Goal: Information Seeking & Learning: Learn about a topic

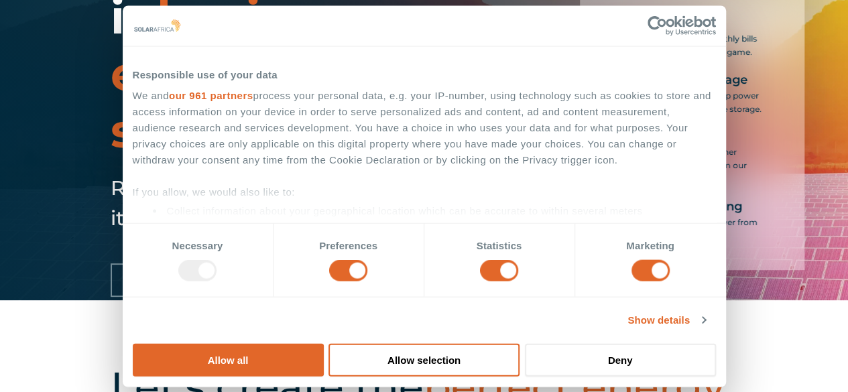
scroll to position [82, 0]
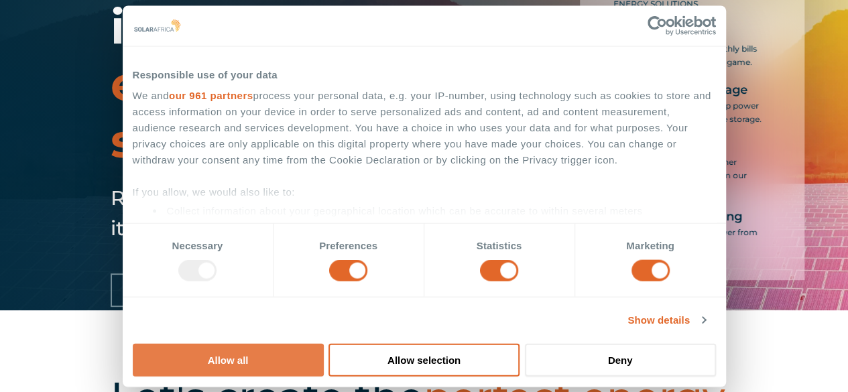
click at [324, 343] on button "Allow all" at bounding box center [228, 359] width 191 height 33
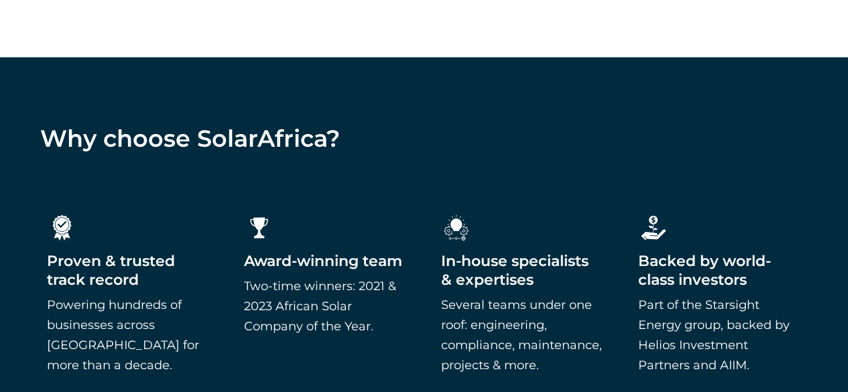
scroll to position [1156, 0]
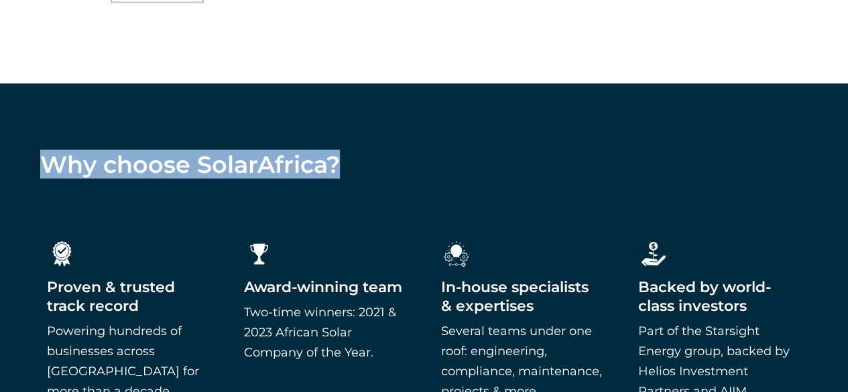
drag, startPoint x: 355, startPoint y: 164, endPoint x: 40, endPoint y: 159, distance: 314.9
click at [40, 159] on h4 "Why choose SolarAfrica?" at bounding box center [423, 164] width 767 height 28
copy h4 "Why choose SolarAfrica?"
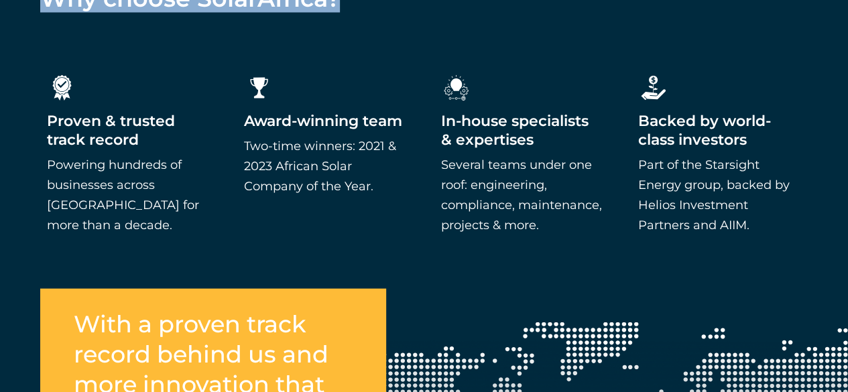
scroll to position [1338, 0]
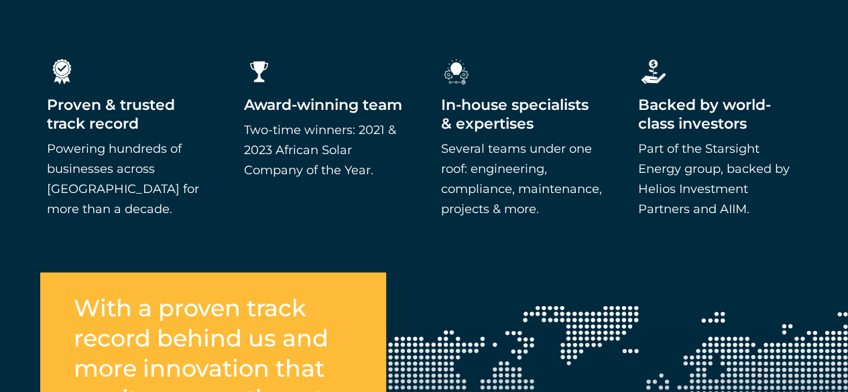
drag, startPoint x: 105, startPoint y: 212, endPoint x: 42, endPoint y: 103, distance: 125.7
click at [42, 103] on div ".cls-1{fill:#fff;stroke-width:0px;} Proven & trusted track record Powering hund…" at bounding box center [128, 137] width 176 height 175
copy div "Proven & trusted track record Powering hundreds of businesses across South Afri…"
drag, startPoint x: 548, startPoint y: 207, endPoint x: 440, endPoint y: 107, distance: 147.4
click at [441, 107] on div "In-house specialists & expertises Several teams under one roof: engineering, co…" at bounding box center [522, 157] width 163 height 123
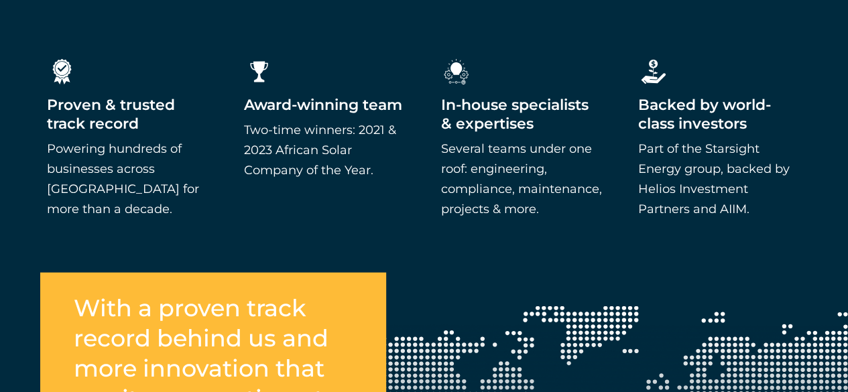
copy div "In-house specialists & expertises Several teams under one roof: engineering, co…"
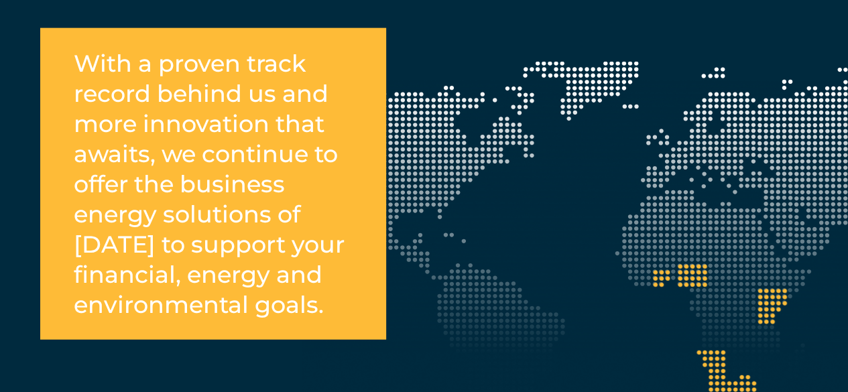
scroll to position [1577, 0]
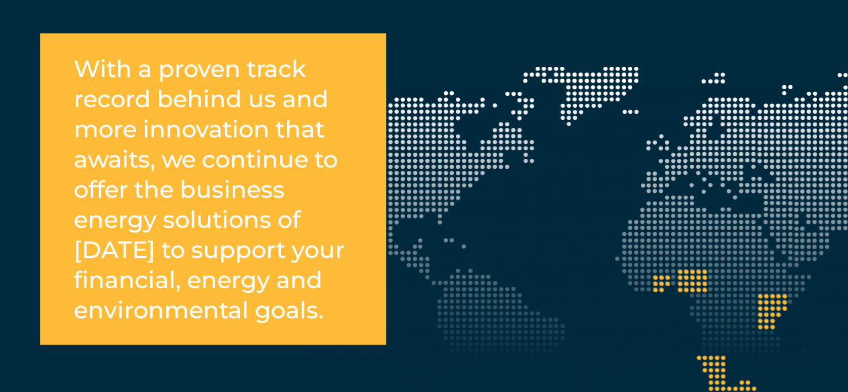
drag, startPoint x: 139, startPoint y: 340, endPoint x: 62, endPoint y: 72, distance: 279.5
click at [62, 72] on div "With a proven track record behind us and more innovation that awaits, we contin…" at bounding box center [213, 190] width 346 height 312
copy h2 "With a proven track record behind us and more innovation that awaits, we contin…"
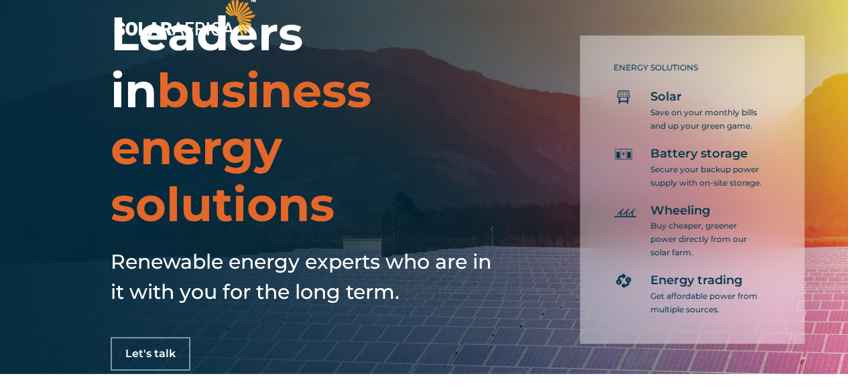
scroll to position [0, 0]
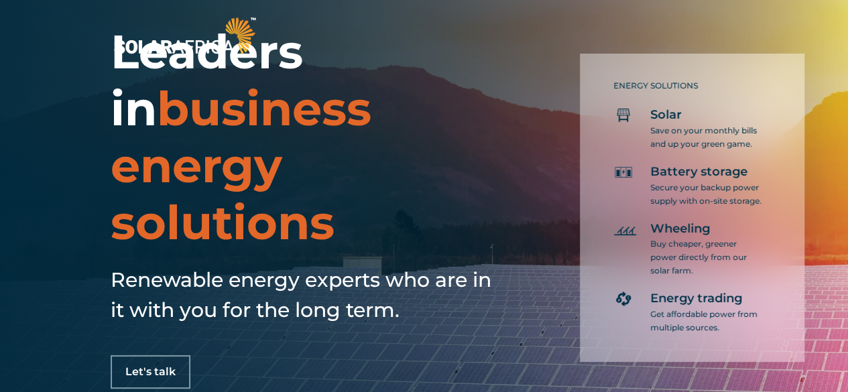
click at [620, 117] on icon at bounding box center [623, 115] width 20 height 20
drag, startPoint x: 726, startPoint y: 329, endPoint x: 606, endPoint y: 84, distance: 272.4
click at [606, 84] on div "ENERGY SOLUTIONS Solar Save on your monthly bills and up your green game. Batte…" at bounding box center [692, 208] width 224 height 308
copy div "ENERGY SOLUTIONS Solar Save on your monthly bills and up your green game. Batte…"
click at [598, 261] on div "ENERGY SOLUTIONS Solar Save on your monthly bills and up your green game. Batte…" at bounding box center [692, 208] width 224 height 308
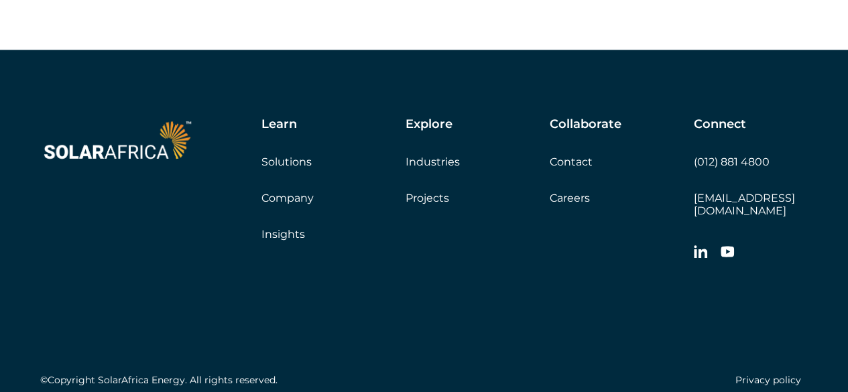
scroll to position [3832, 0]
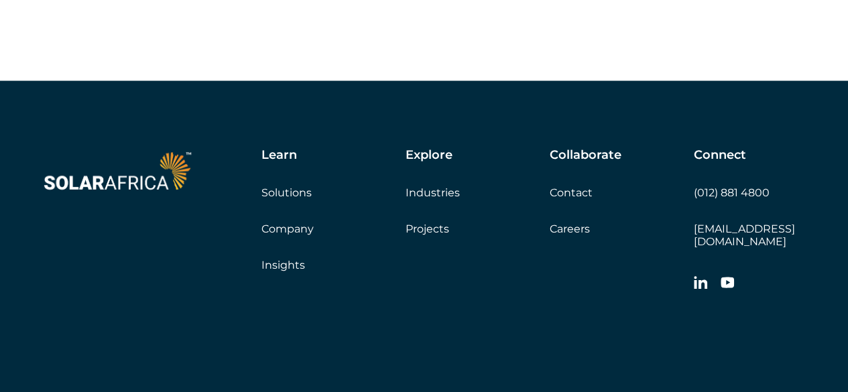
click at [279, 235] on link "Company" at bounding box center [287, 228] width 52 height 13
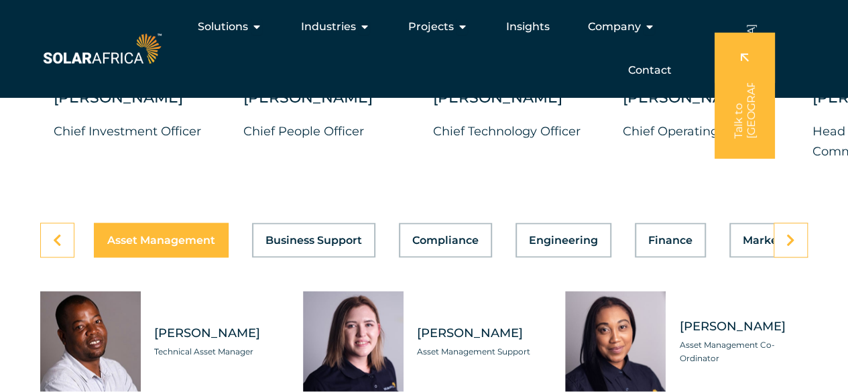
scroll to position [3633, 0]
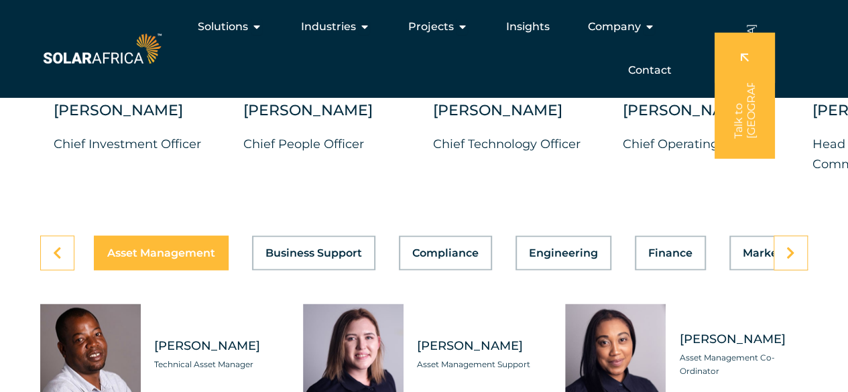
click at [795, 270] on link at bounding box center [790, 252] width 34 height 35
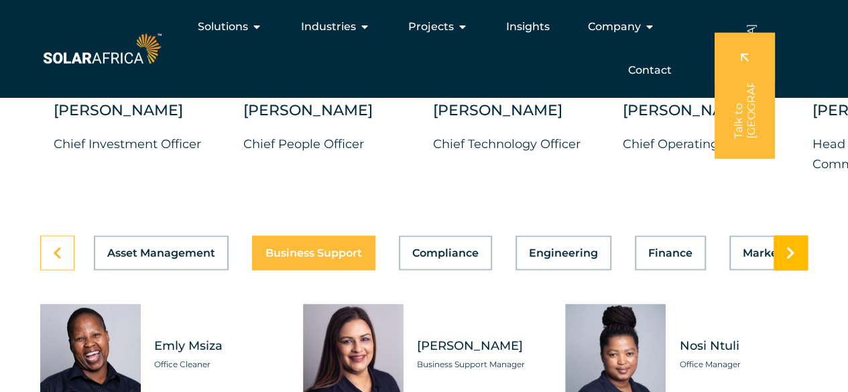
click at [795, 270] on link at bounding box center [790, 252] width 34 height 35
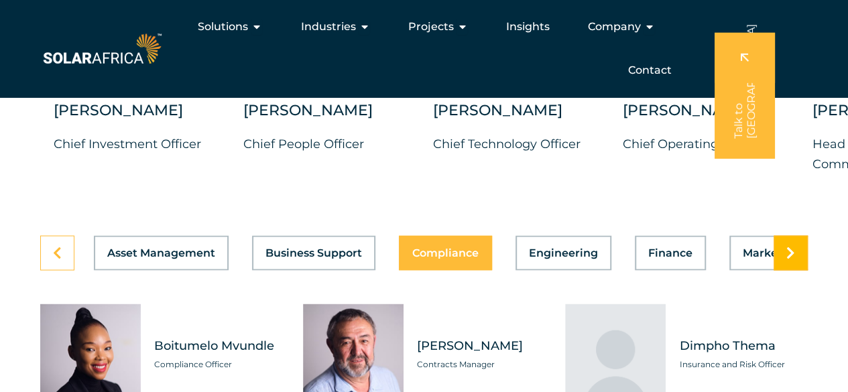
click at [795, 270] on link at bounding box center [790, 252] width 34 height 35
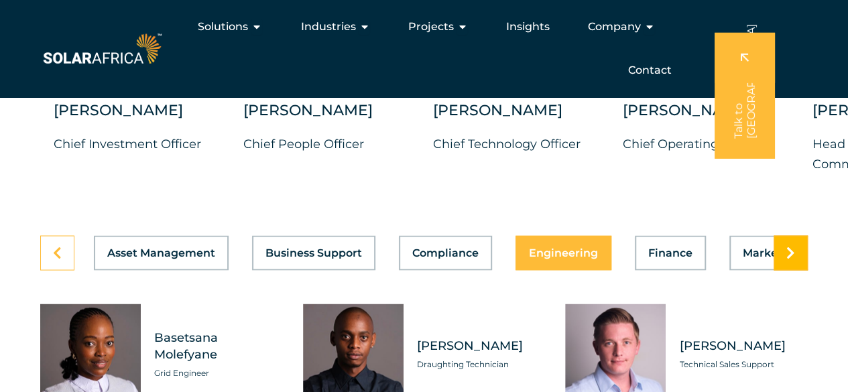
click at [795, 270] on link at bounding box center [790, 252] width 34 height 35
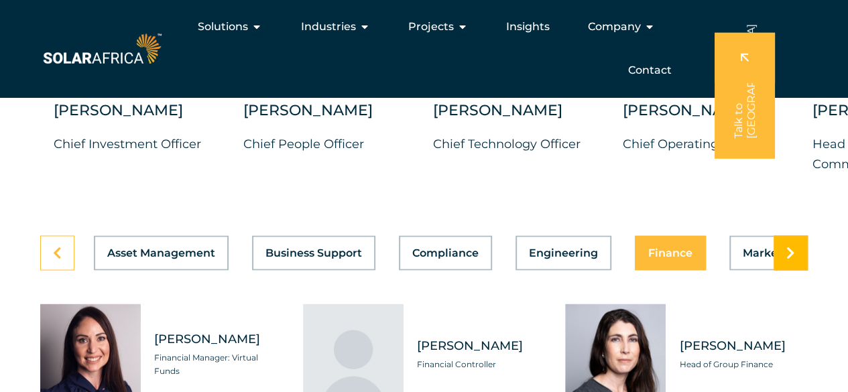
click at [795, 270] on link at bounding box center [790, 252] width 34 height 35
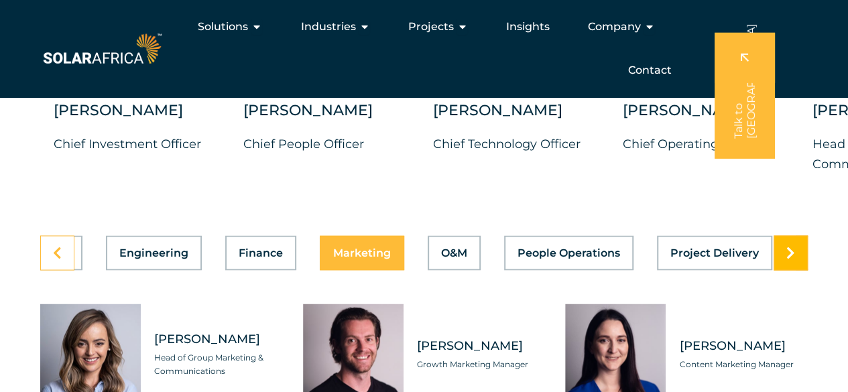
click at [795, 270] on link at bounding box center [790, 252] width 34 height 35
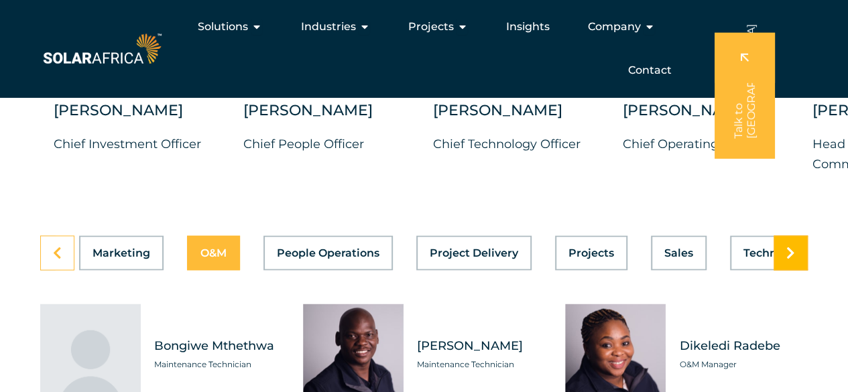
click at [795, 270] on link at bounding box center [790, 252] width 34 height 35
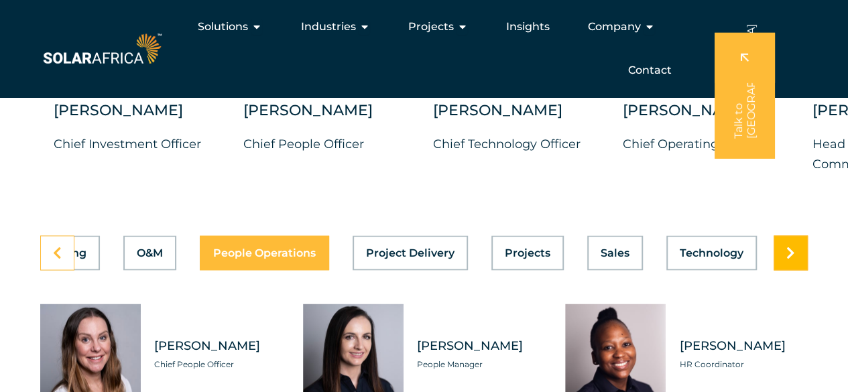
click at [795, 270] on link at bounding box center [790, 252] width 34 height 35
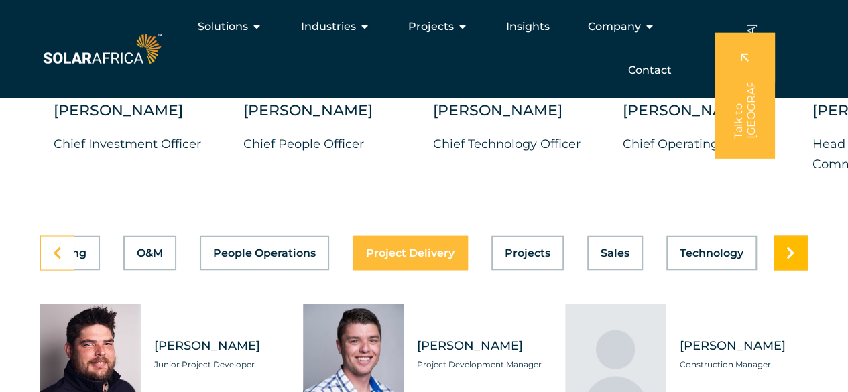
click at [795, 270] on link at bounding box center [790, 252] width 34 height 35
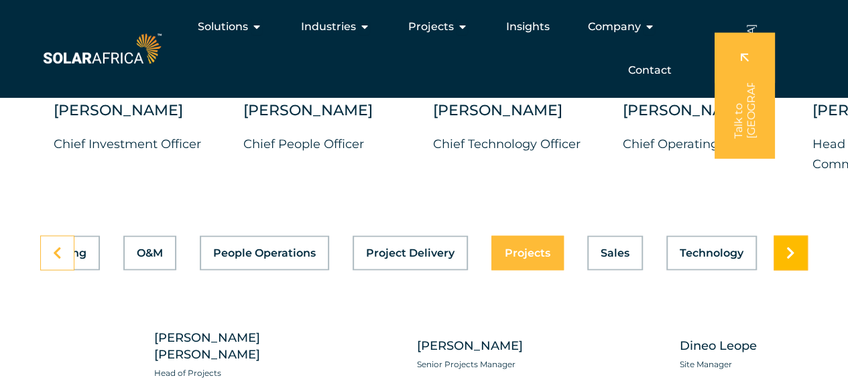
scroll to position [0, 714]
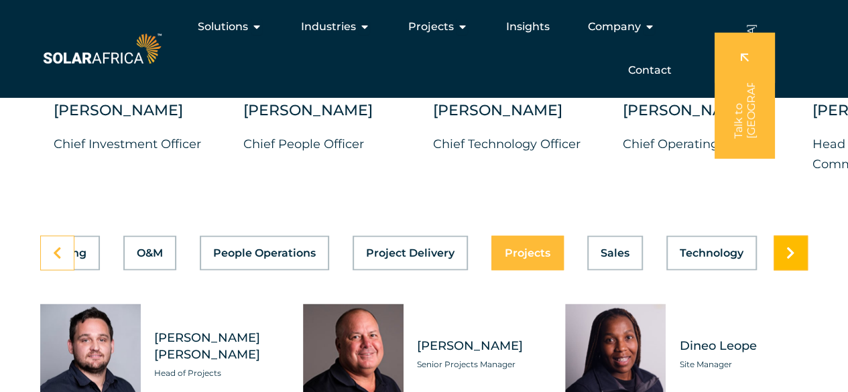
click at [780, 270] on link at bounding box center [790, 252] width 34 height 35
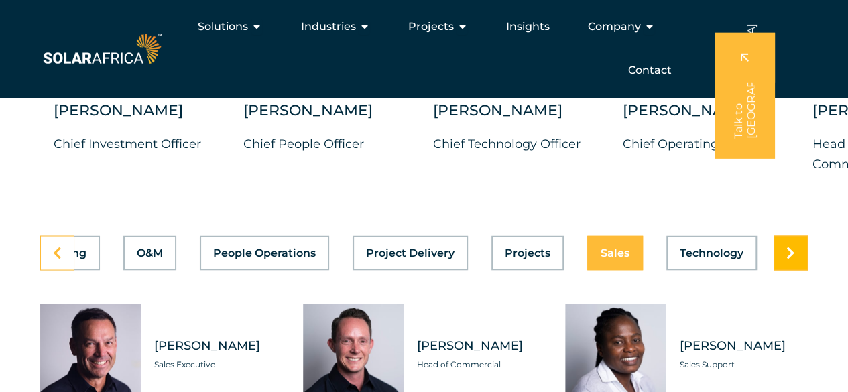
click at [791, 259] on icon at bounding box center [790, 252] width 9 height 13
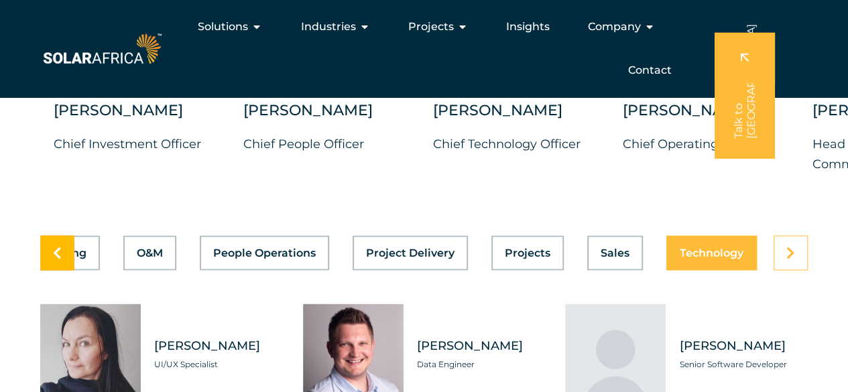
click at [60, 259] on icon at bounding box center [57, 252] width 9 height 13
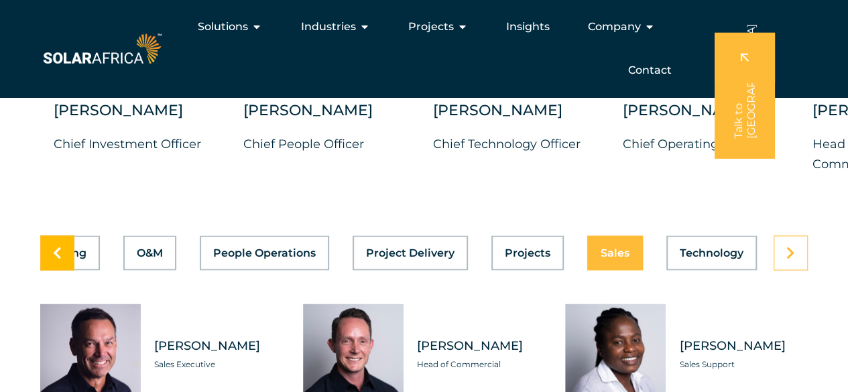
click at [60, 259] on icon at bounding box center [57, 252] width 9 height 13
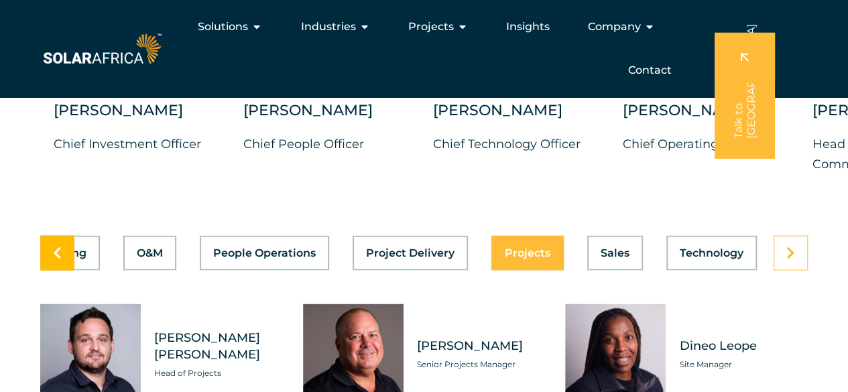
click at [60, 259] on icon at bounding box center [57, 252] width 9 height 13
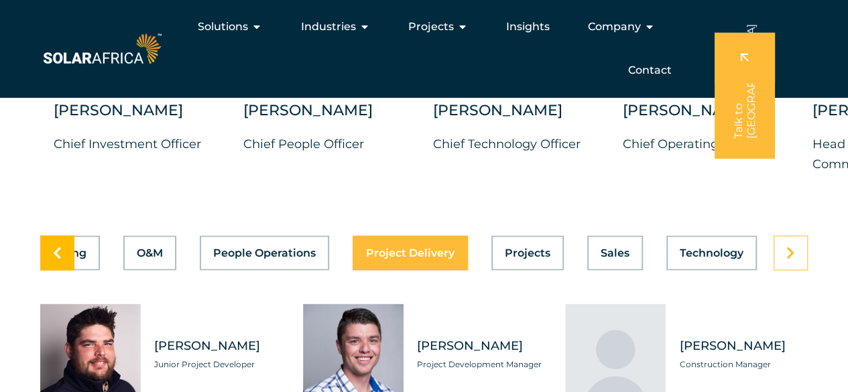
click at [60, 259] on icon at bounding box center [57, 252] width 9 height 13
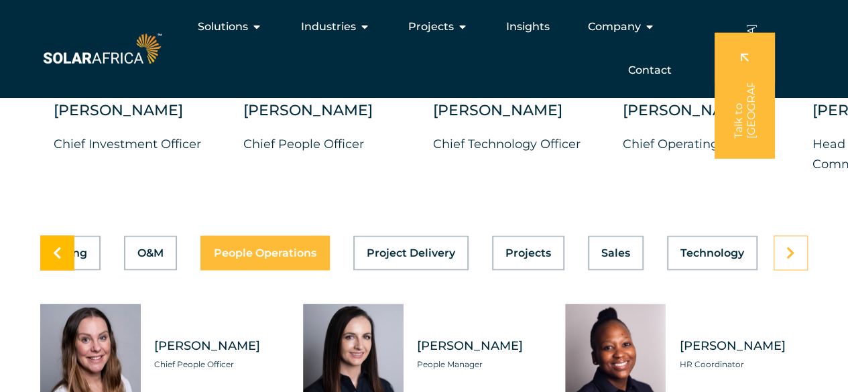
click at [60, 259] on icon at bounding box center [57, 252] width 9 height 13
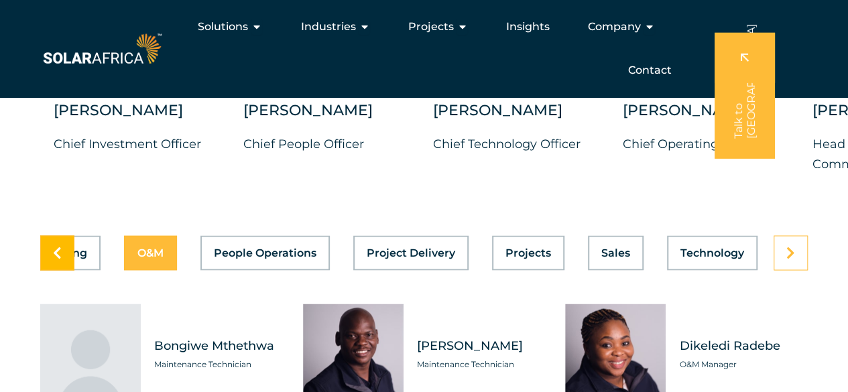
click at [60, 259] on icon at bounding box center [57, 252] width 9 height 13
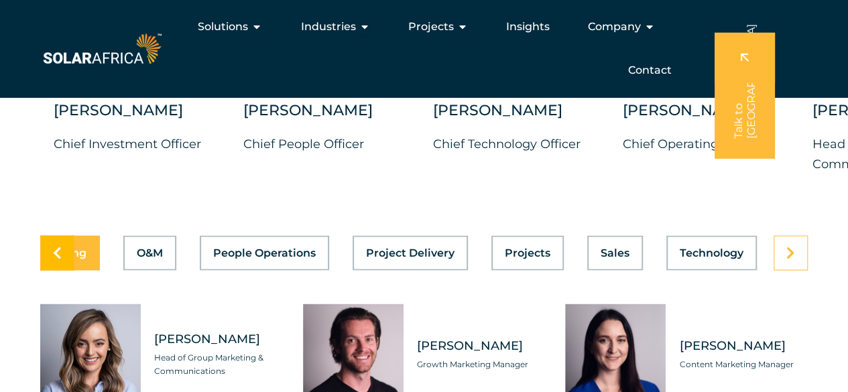
click at [60, 259] on icon at bounding box center [57, 252] width 9 height 13
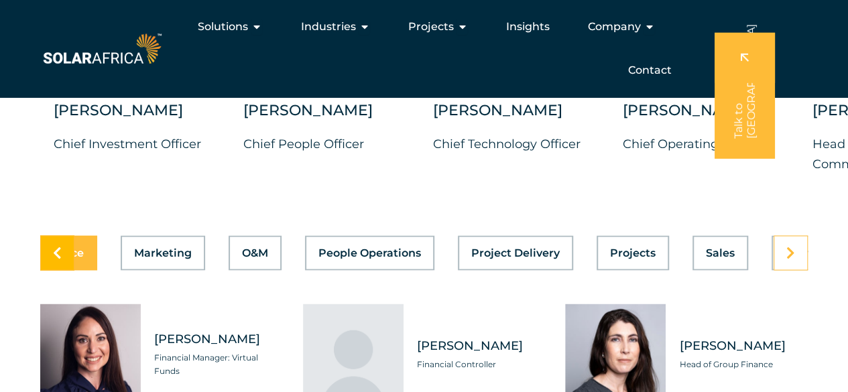
click at [60, 259] on icon at bounding box center [57, 252] width 9 height 13
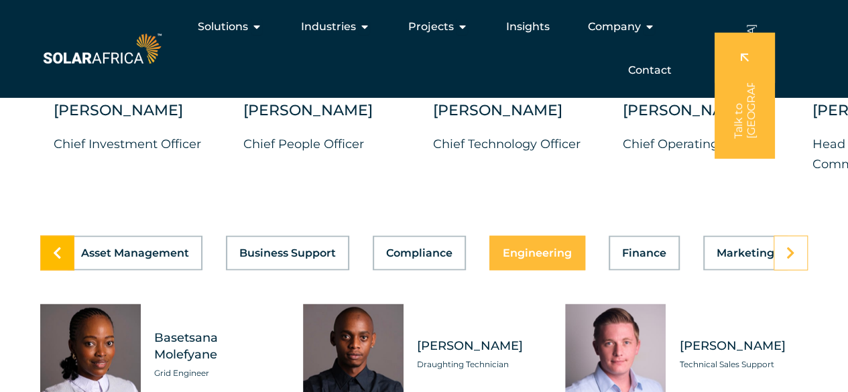
click at [60, 259] on icon at bounding box center [57, 252] width 9 height 13
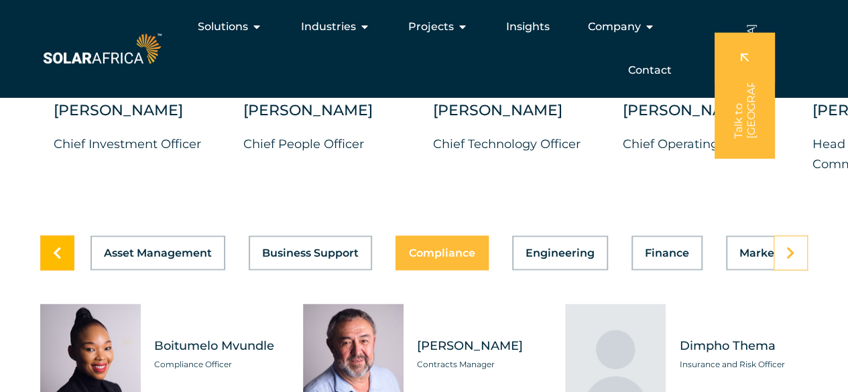
scroll to position [0, 0]
click at [60, 259] on icon at bounding box center [57, 252] width 9 height 13
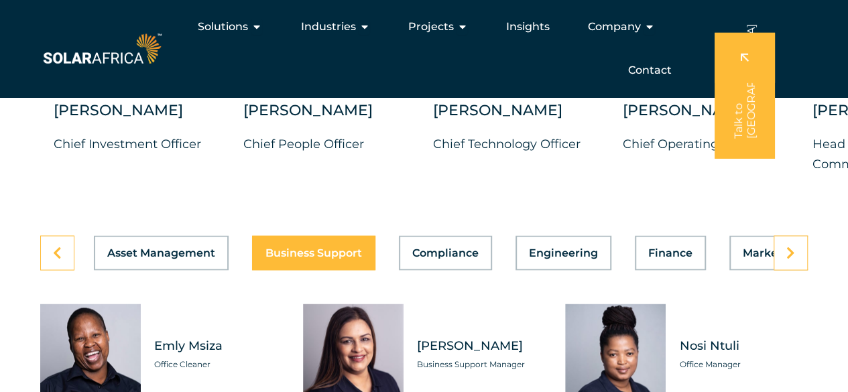
drag, startPoint x: 90, startPoint y: 256, endPoint x: 129, endPoint y: 341, distance: 93.5
drag, startPoint x: 166, startPoint y: 280, endPoint x: 208, endPoint y: 314, distance: 53.8
click at [208, 314] on div "Asset Management Business Support Compliance Engineering Finance Marketing O&M …" at bounding box center [423, 379] width 767 height 289
click at [793, 259] on span at bounding box center [790, 252] width 9 height 13
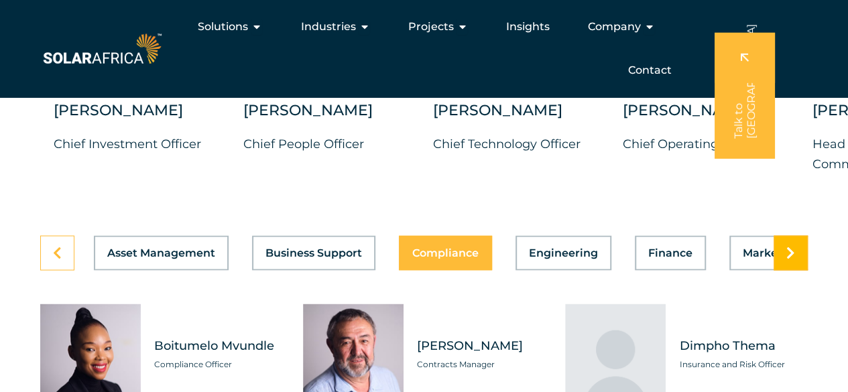
click at [793, 259] on span at bounding box center [790, 252] width 9 height 13
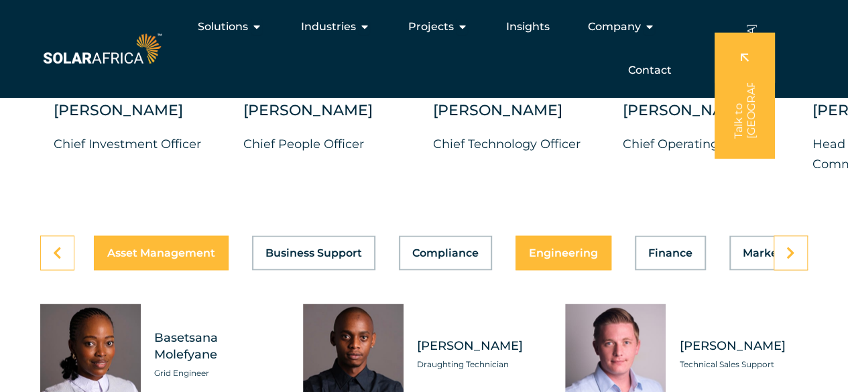
copy div "Asset Management Business Support Compliance Engineering Finance Marketing O&M …"
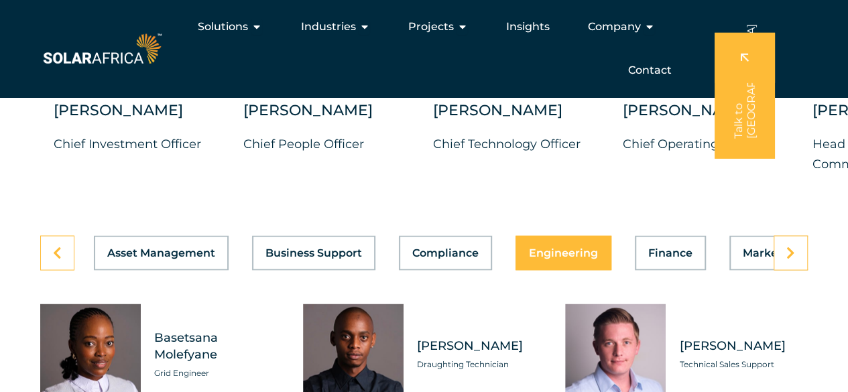
click at [490, 342] on div "Botshelo Motiang Draughting Technician" at bounding box center [474, 354] width 142 height 101
click at [789, 259] on icon at bounding box center [790, 252] width 9 height 13
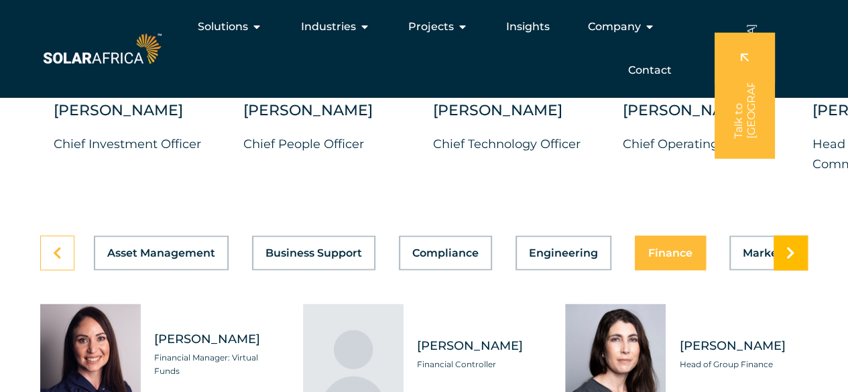
click at [788, 259] on icon at bounding box center [790, 252] width 9 height 13
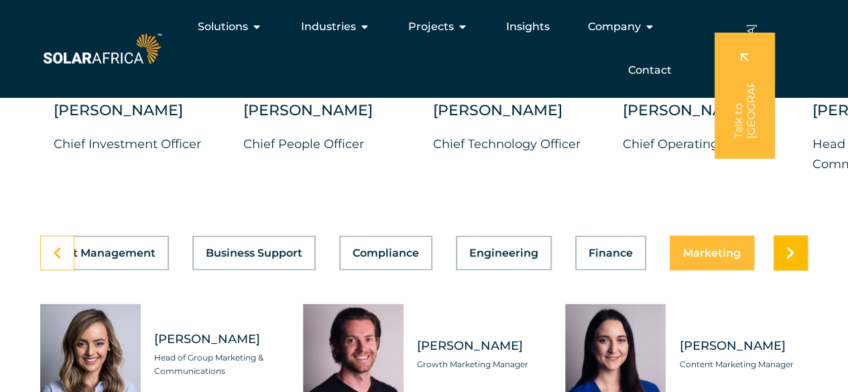
click at [788, 259] on icon at bounding box center [790, 252] width 9 height 13
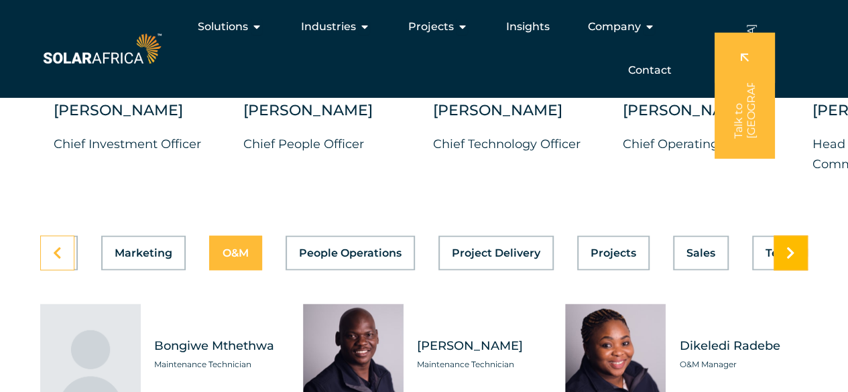
click at [788, 259] on icon at bounding box center [790, 252] width 9 height 13
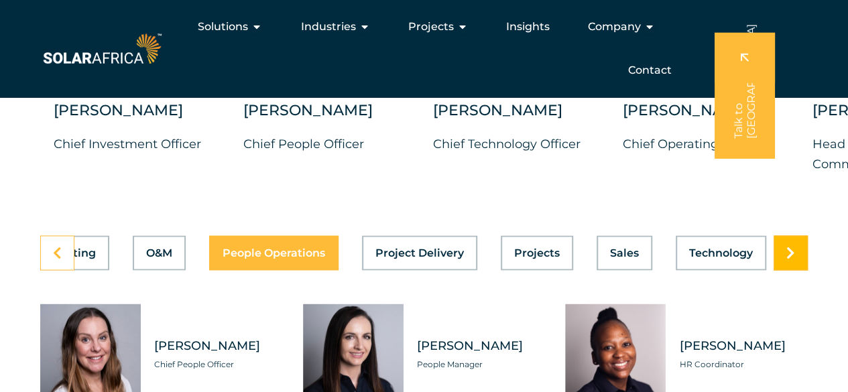
scroll to position [0, 714]
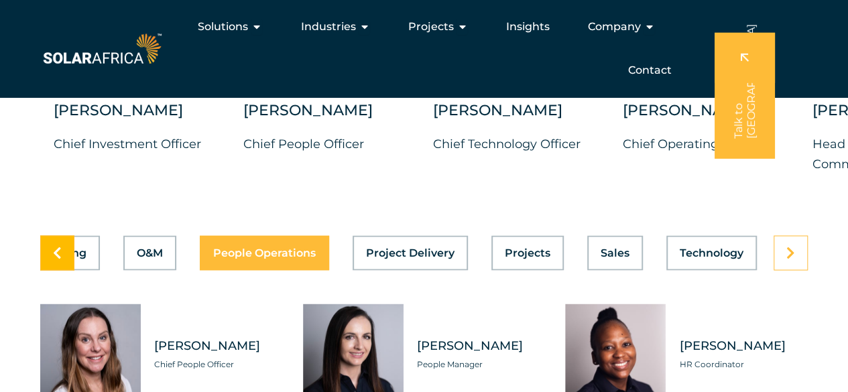
click at [52, 270] on link at bounding box center [57, 252] width 34 height 35
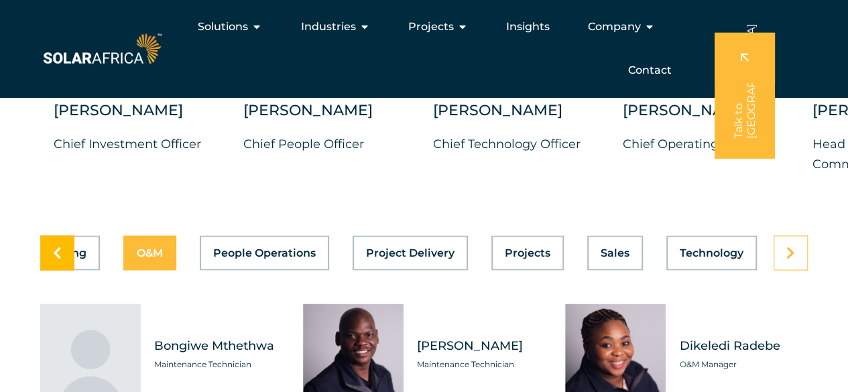
click at [52, 270] on link at bounding box center [57, 252] width 34 height 35
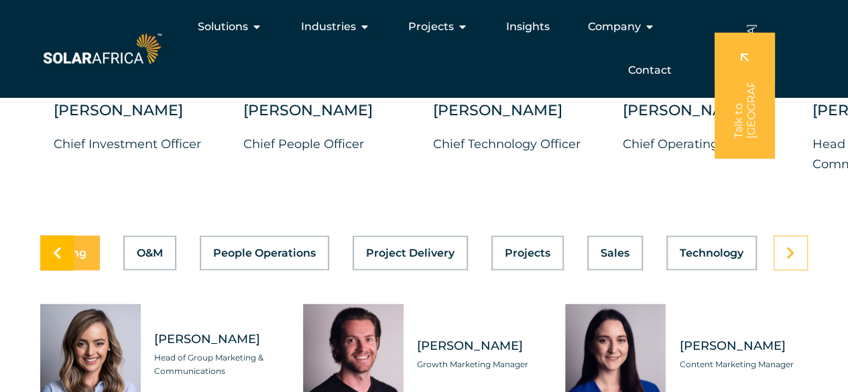
click at [52, 270] on link at bounding box center [57, 252] width 34 height 35
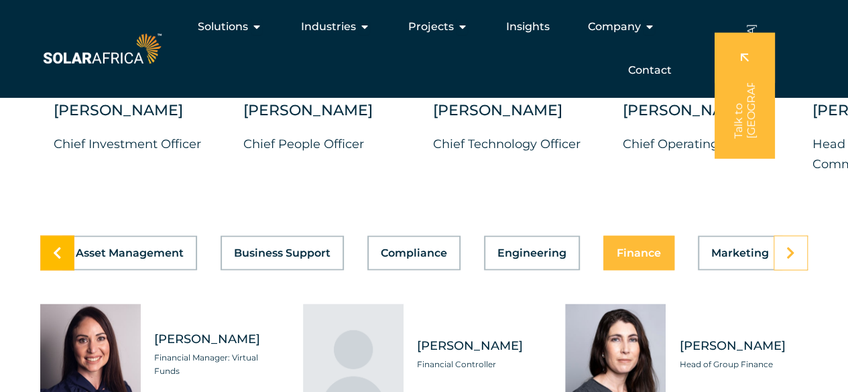
scroll to position [0, 0]
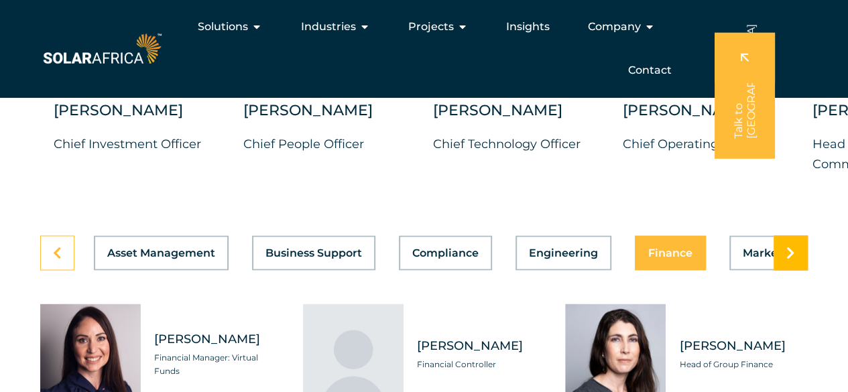
click at [788, 270] on link at bounding box center [790, 252] width 34 height 35
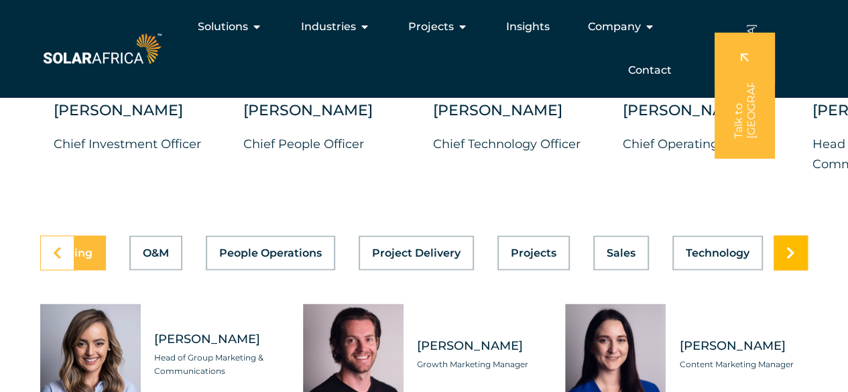
scroll to position [0, 714]
click at [795, 270] on link at bounding box center [790, 252] width 34 height 35
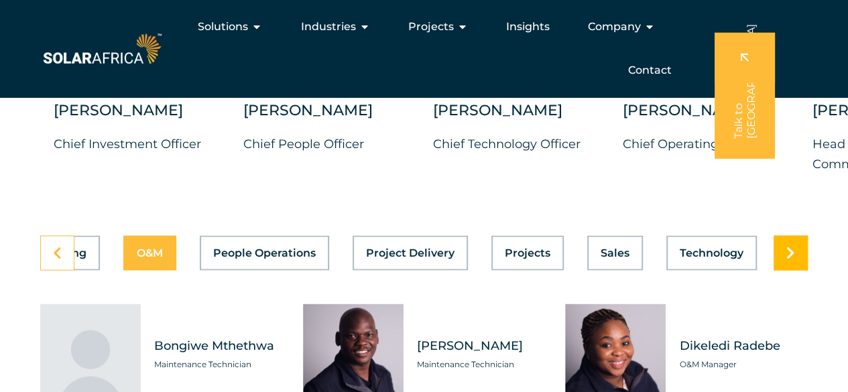
click at [795, 270] on link at bounding box center [790, 252] width 34 height 35
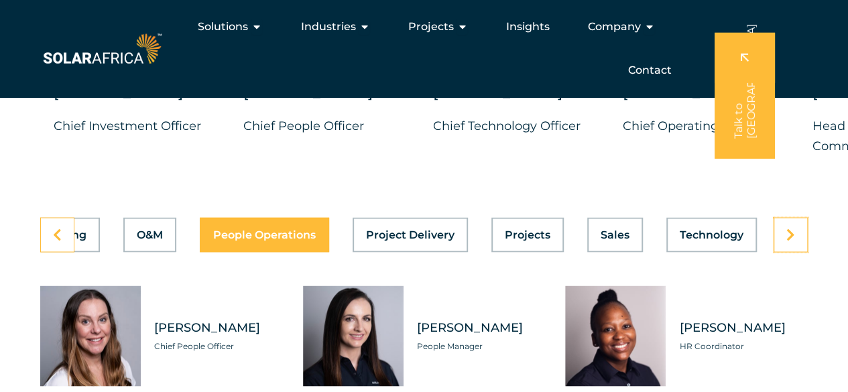
scroll to position [3580, 0]
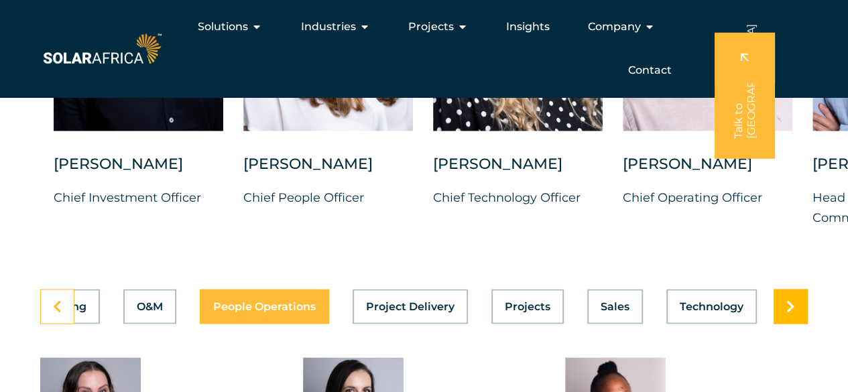
click at [794, 313] on icon at bounding box center [790, 305] width 9 height 13
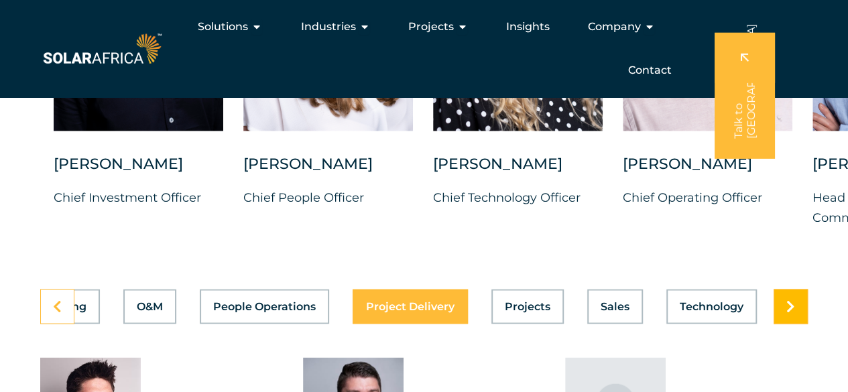
click at [794, 313] on icon at bounding box center [790, 305] width 9 height 13
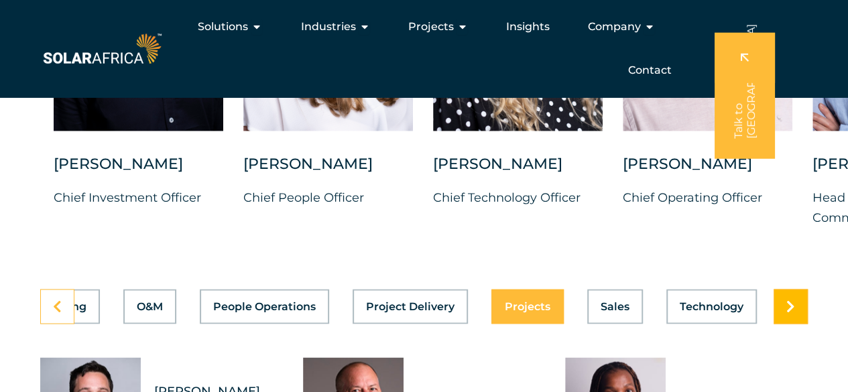
click at [794, 313] on icon at bounding box center [790, 305] width 9 height 13
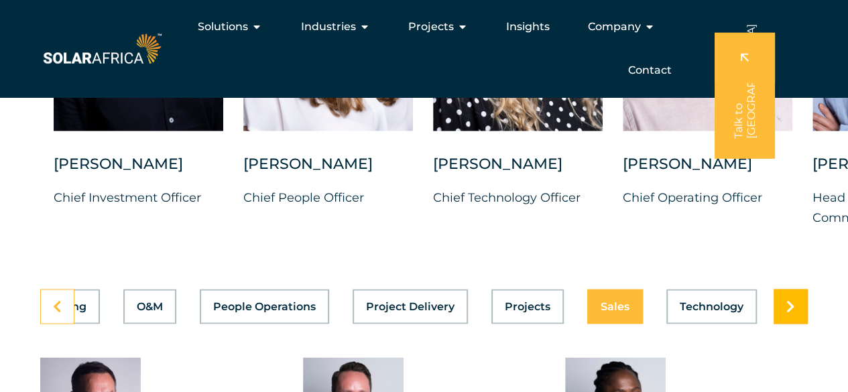
click at [794, 313] on icon at bounding box center [790, 305] width 9 height 13
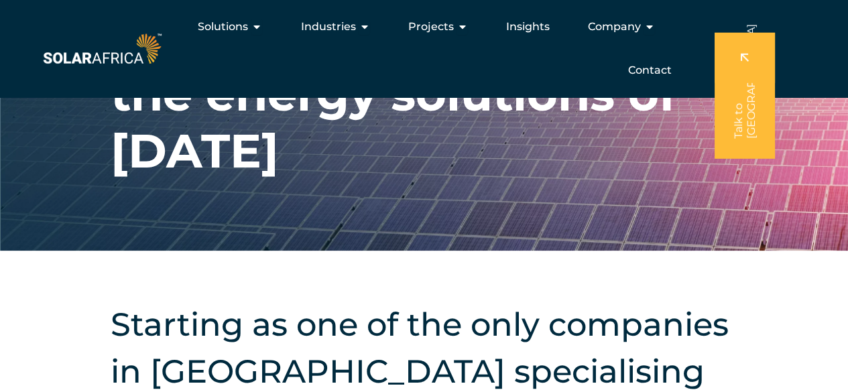
scroll to position [0, 0]
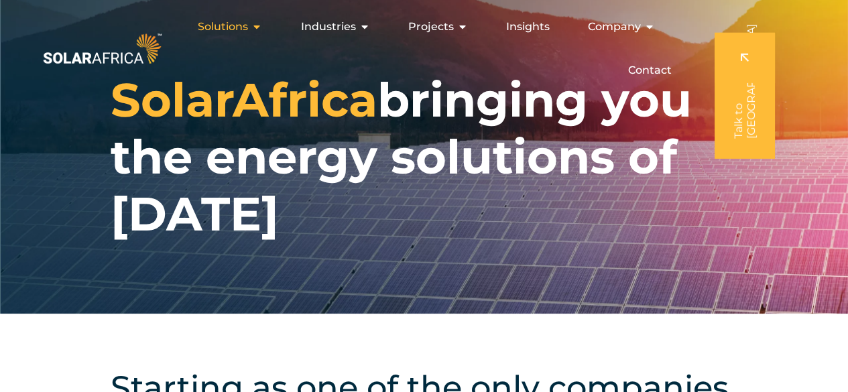
click at [253, 25] on div "Solutions Close Solutions Open Solutions" at bounding box center [230, 26] width 86 height 27
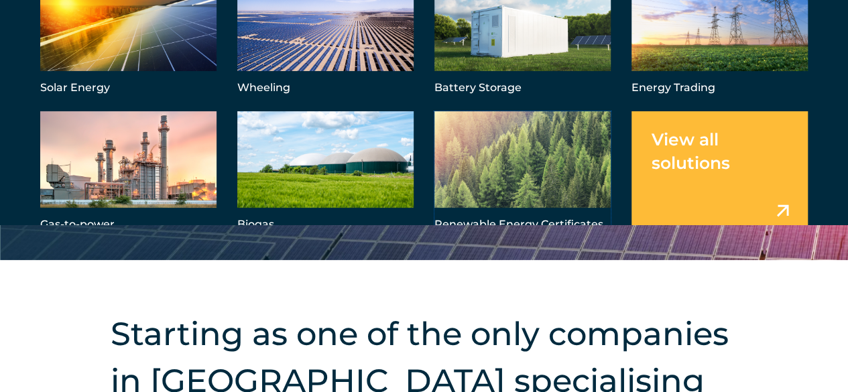
scroll to position [21, 0]
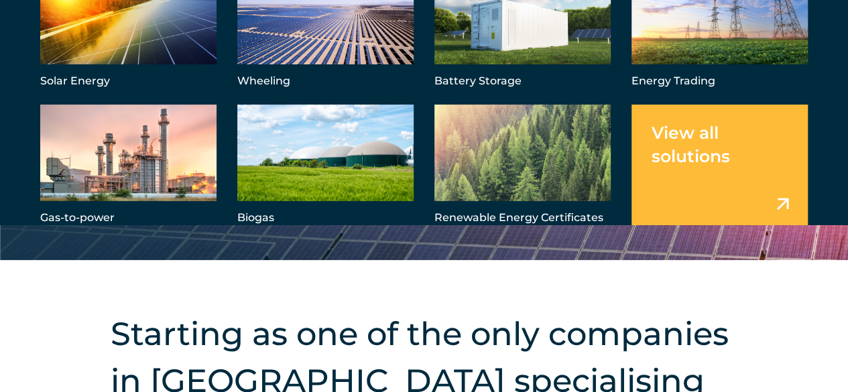
click at [766, 206] on link "Menu" at bounding box center [719, 166] width 176 height 123
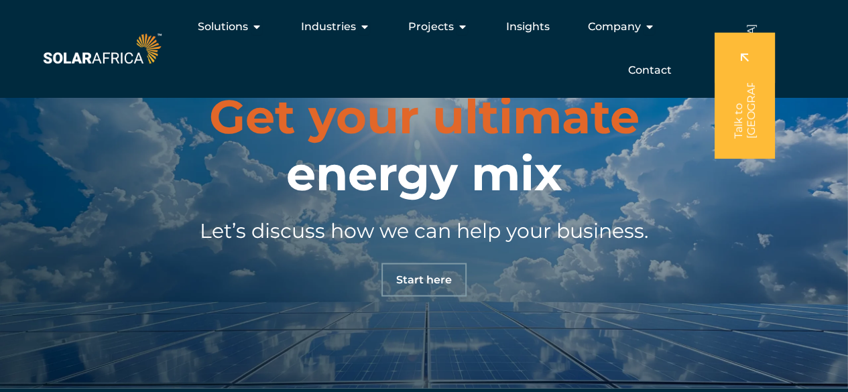
scroll to position [982, 0]
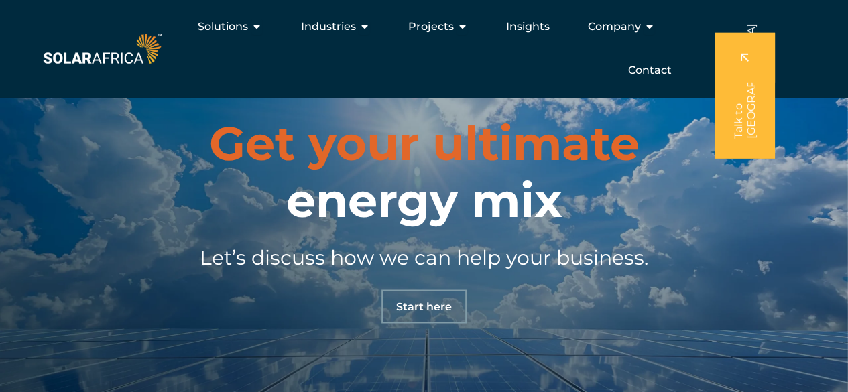
drag, startPoint x: 509, startPoint y: 365, endPoint x: 216, endPoint y: 316, distance: 297.0
click at [216, 316] on div "Get your ultimate energy mix Let’s discuss how we can help your business. Start…" at bounding box center [424, 219] width 884 height 208
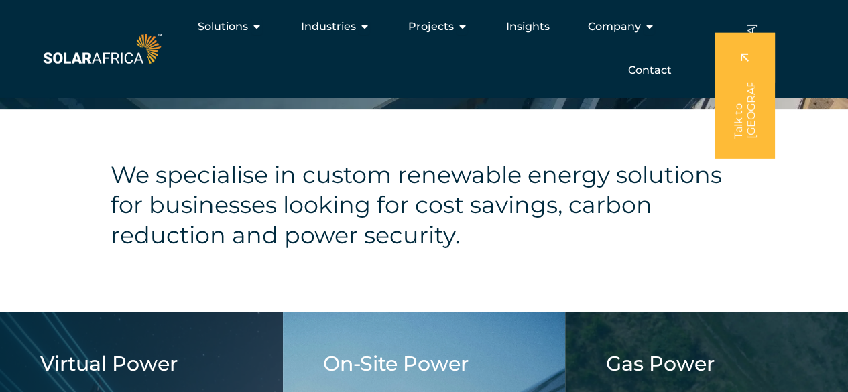
scroll to position [98, 0]
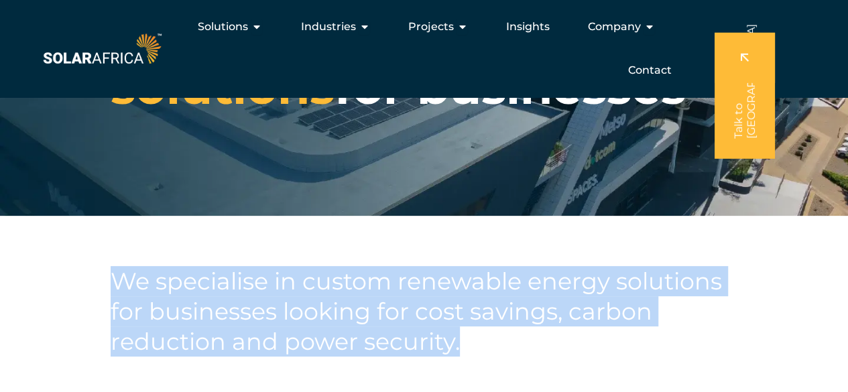
drag, startPoint x: 470, startPoint y: 341, endPoint x: 100, endPoint y: 289, distance: 374.1
click at [100, 289] on div "We specialise in custom renewable energy solutions for businesses looking for c…" at bounding box center [424, 317] width 848 height 202
copy h4 "We specialise in custom renewable energy solutions for businesses looking for c…"
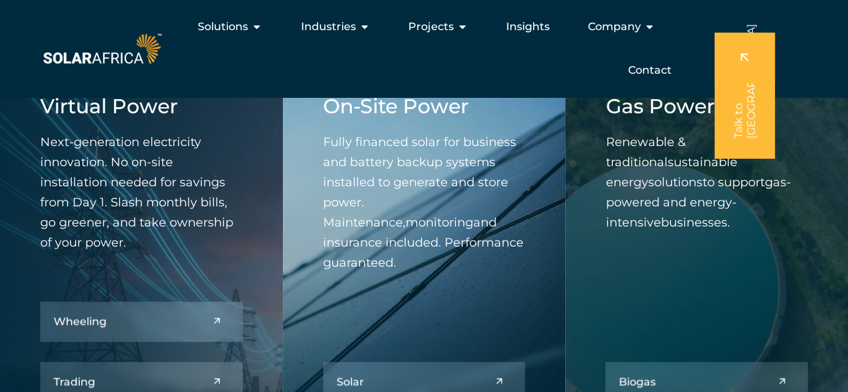
scroll to position [444, 0]
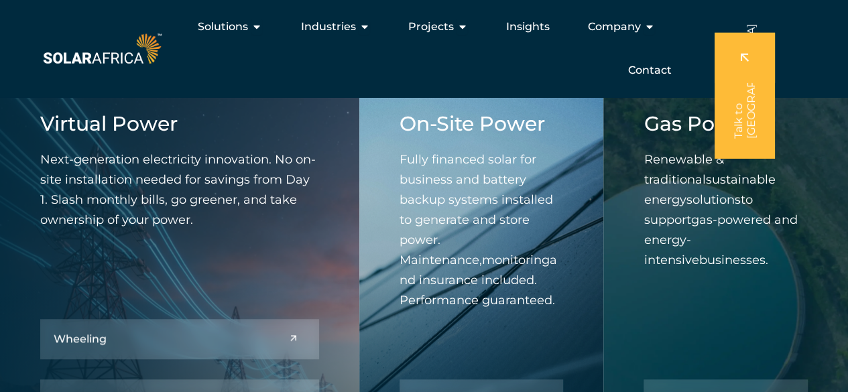
click at [196, 223] on p "Next-generation electricity innovation. No on-site installation needed for savi…" at bounding box center [179, 189] width 279 height 80
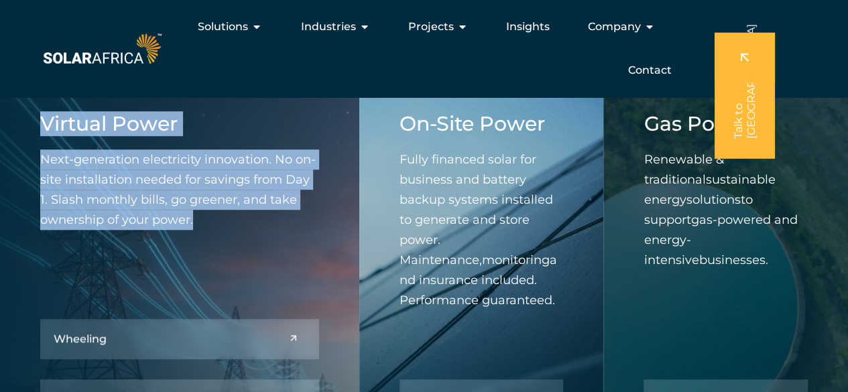
drag, startPoint x: 192, startPoint y: 220, endPoint x: 37, endPoint y: 119, distance: 185.8
click at [37, 119] on div "Virtual Power Next-generation electricity innovation. No on-site installation n…" at bounding box center [179, 296] width 359 height 448
copy div "Virtual Power Next-generation electricity innovation. No on-site installation n…"
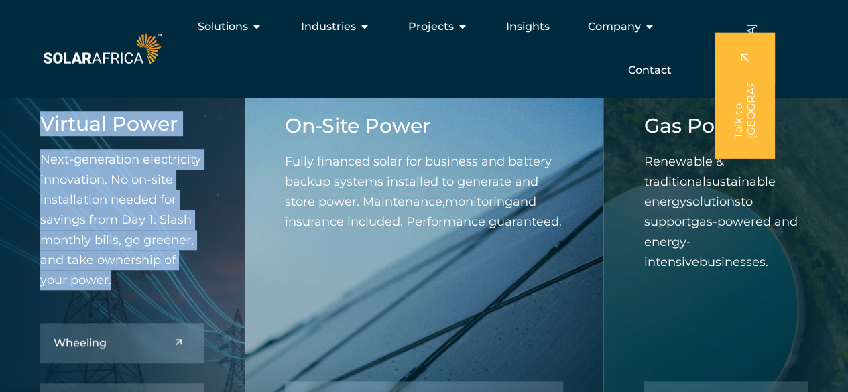
drag, startPoint x: 569, startPoint y: 224, endPoint x: 291, endPoint y: 136, distance: 291.6
click at [291, 136] on div "On-Site Power Fully financed solar for business and battery backup systems inst…" at bounding box center [424, 298] width 359 height 448
copy div "On-Site Power Fully financed solar for business and battery backup systems inst…"
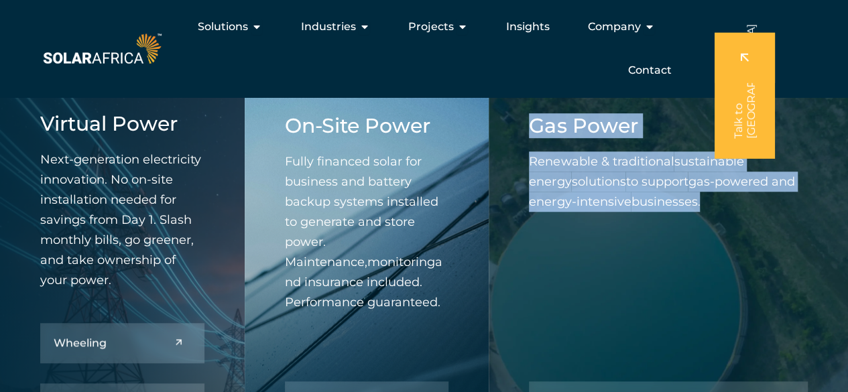
drag, startPoint x: 712, startPoint y: 202, endPoint x: 531, endPoint y: 133, distance: 194.2
click at [531, 133] on div "Gas Power Renewable & traditional sustainable energy solutions to support gas-p…" at bounding box center [668, 172] width 279 height 117
copy div "Gas Power Renewable & traditional sustainable energy solutions to support gas-p…"
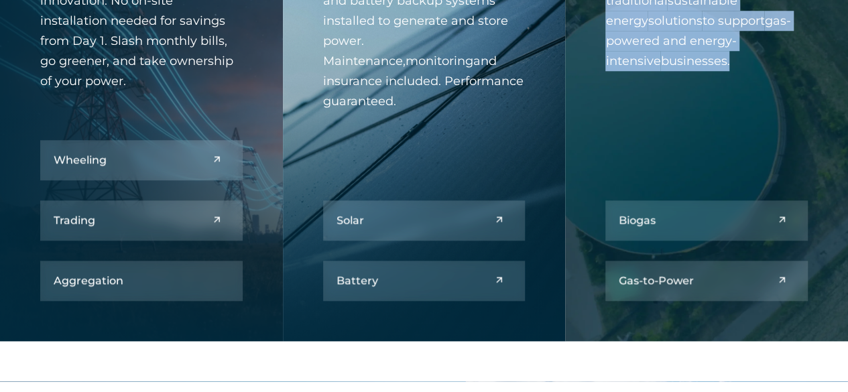
scroll to position [632, 0]
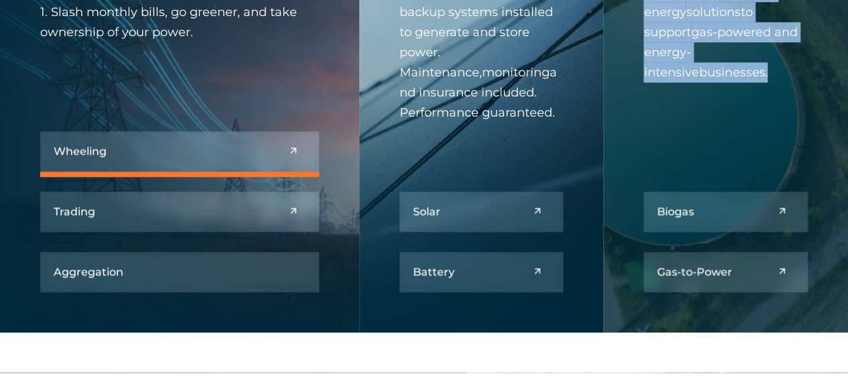
click at [291, 153] on link at bounding box center [179, 151] width 279 height 40
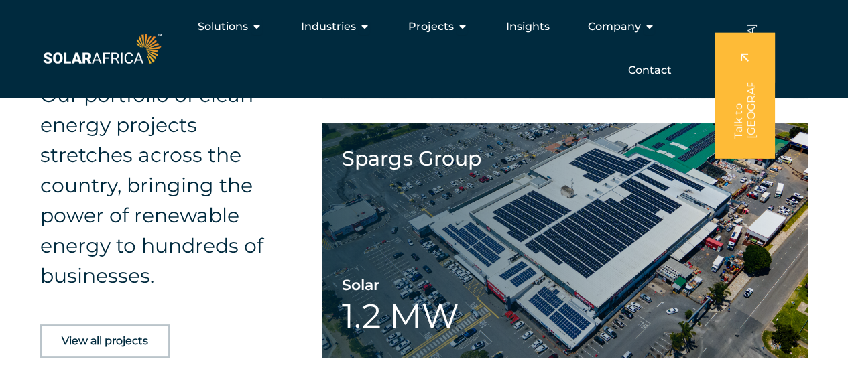
scroll to position [2530, 0]
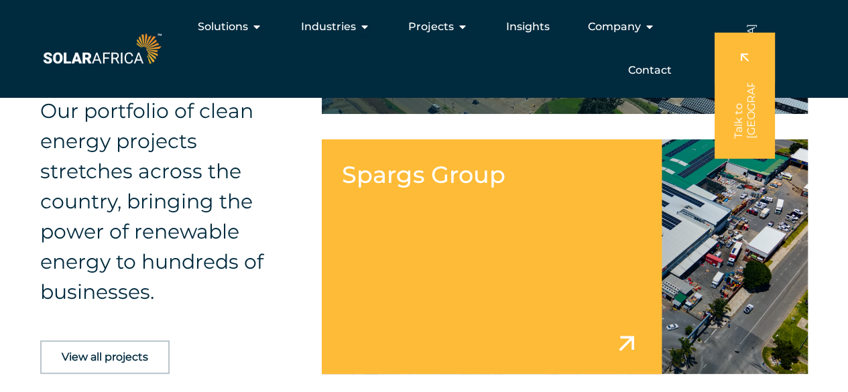
drag, startPoint x: 724, startPoint y: 198, endPoint x: 760, endPoint y: 225, distance: 45.4
click at [760, 225] on link at bounding box center [564, 256] width 485 height 235
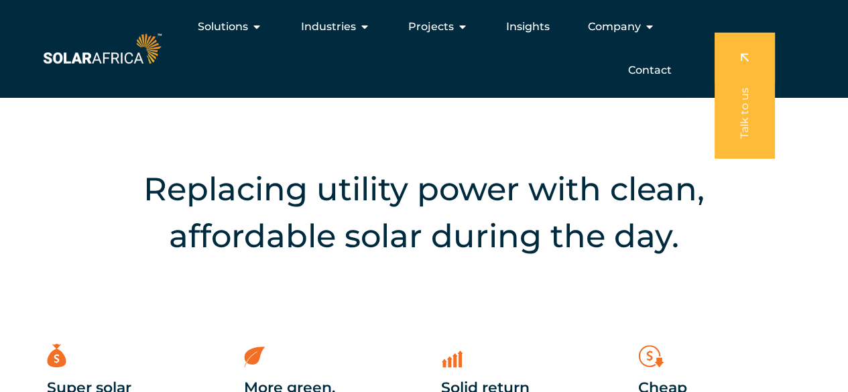
scroll to position [1794, 0]
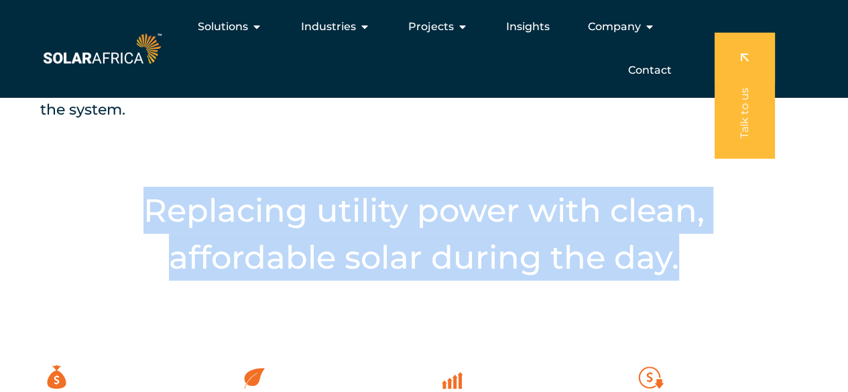
drag, startPoint x: 694, startPoint y: 238, endPoint x: 127, endPoint y: 184, distance: 570.0
click at [127, 187] on h2 "Replacing utility power with clean, affordable solar during the day." at bounding box center [424, 234] width 670 height 94
copy h2 "Replacing utility power with clean, affordable solar during the day."
